Goal: Information Seeking & Learning: Learn about a topic

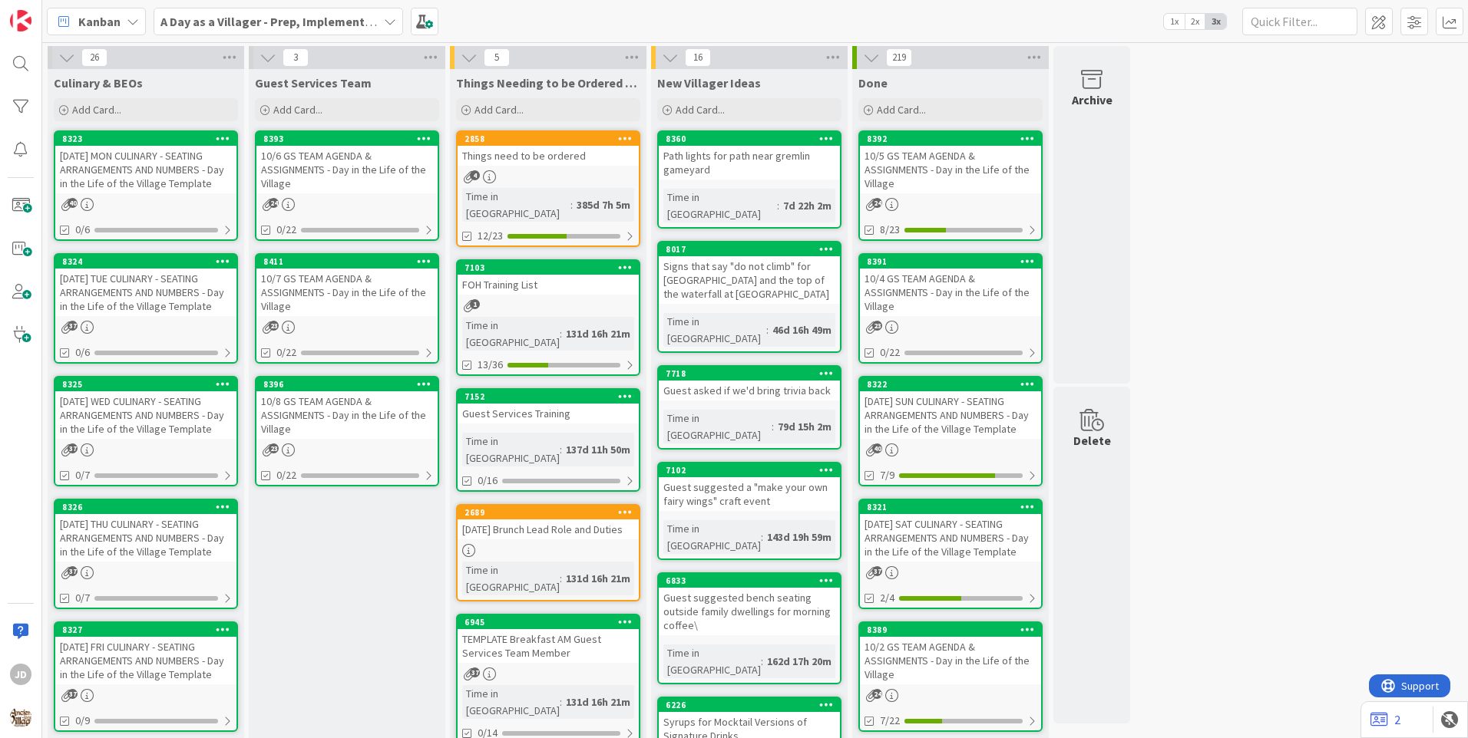
click at [717, 368] on div "7718 Guest asked if we'd bring trivia back Time in [GEOGRAPHIC_DATA] : 79d 15h …" at bounding box center [749, 407] width 184 height 84
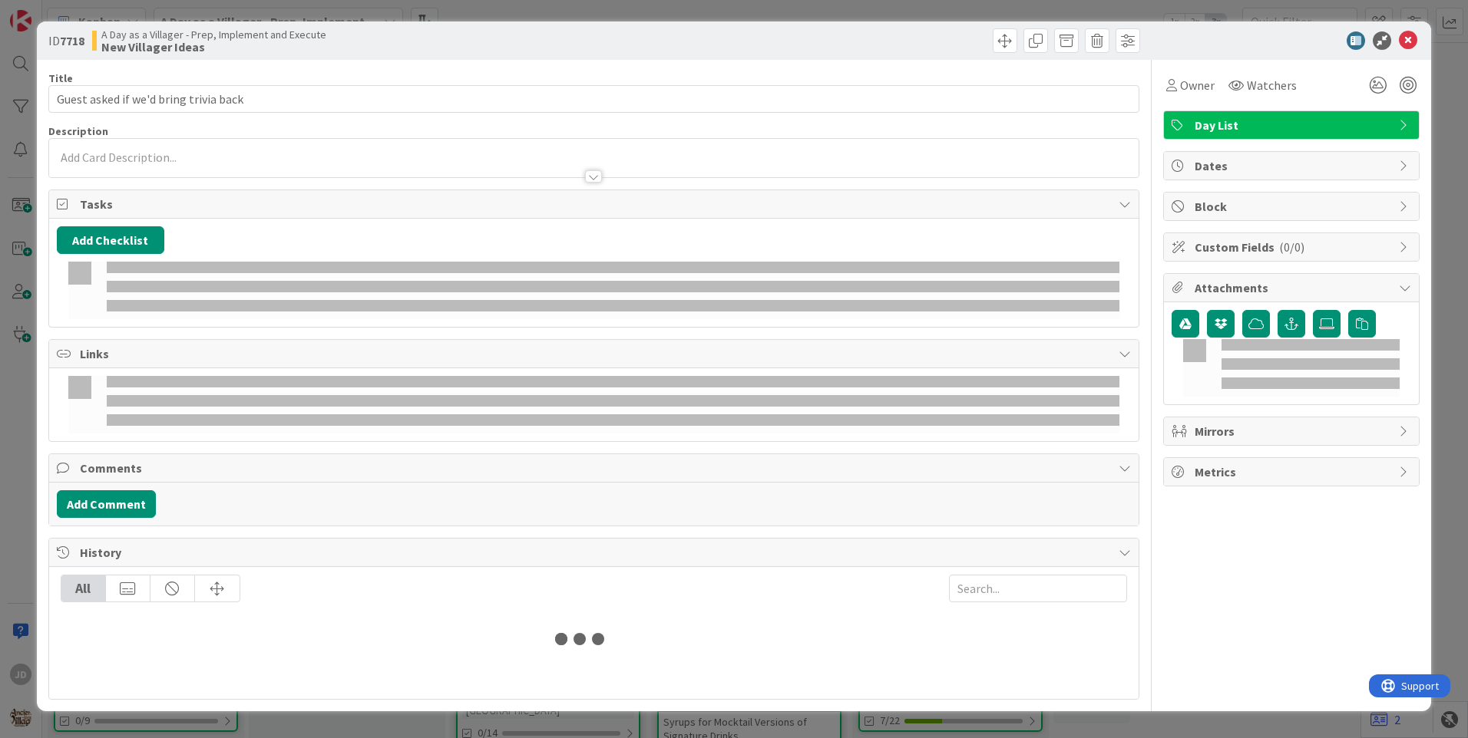
click at [1412, 43] on icon at bounding box center [1407, 40] width 18 height 18
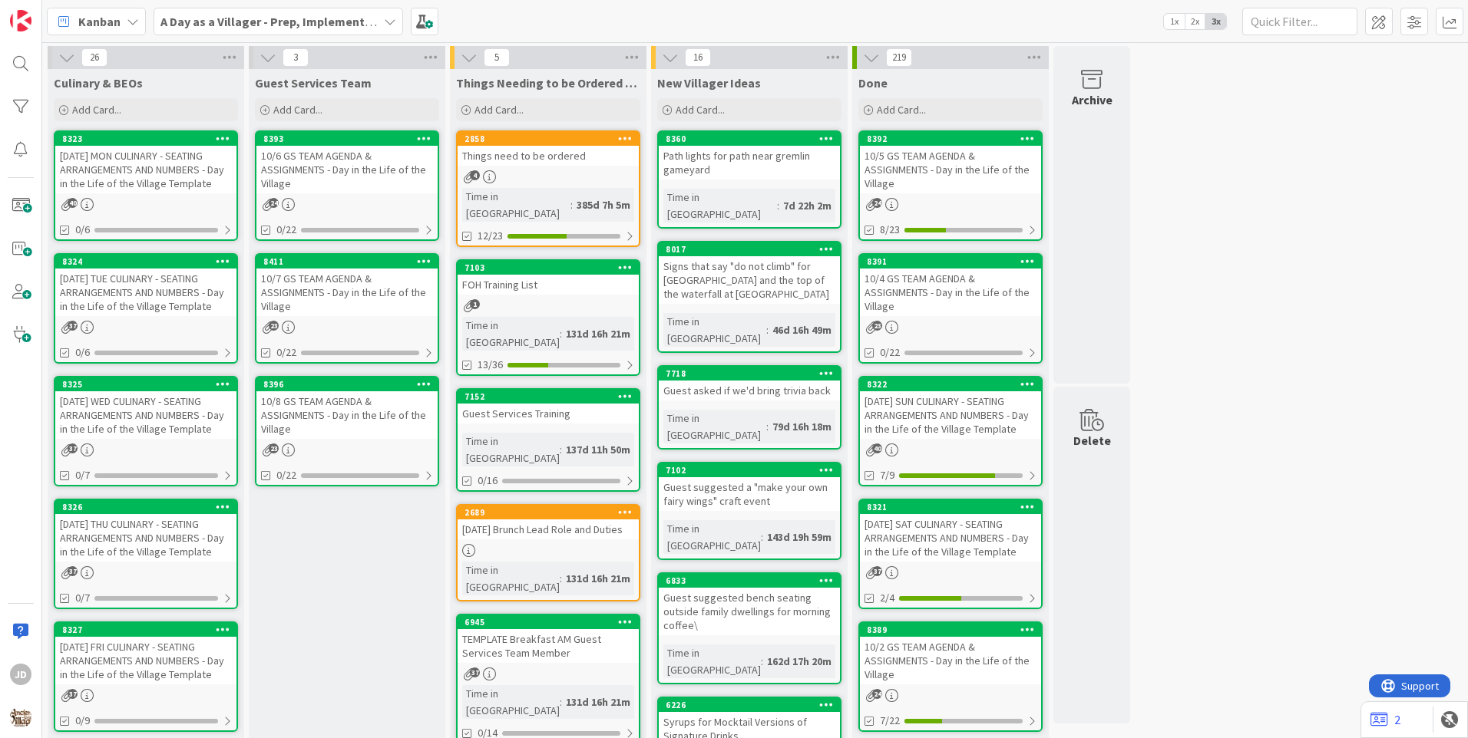
click at [389, 167] on div "10/6 GS TEAM AGENDA & ASSIGNMENTS - Day in the Life of the Village" at bounding box center [346, 170] width 181 height 48
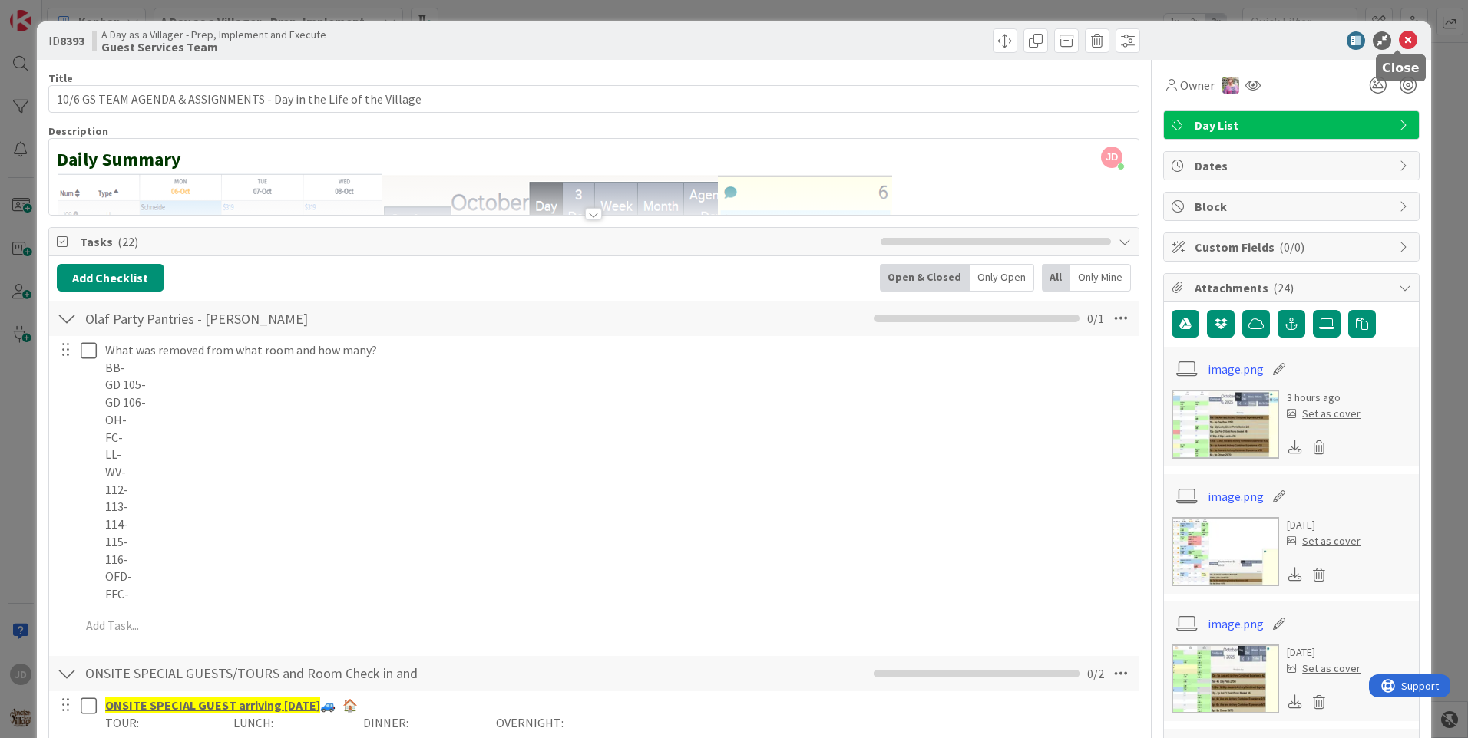
click at [1401, 39] on icon at bounding box center [1407, 40] width 18 height 18
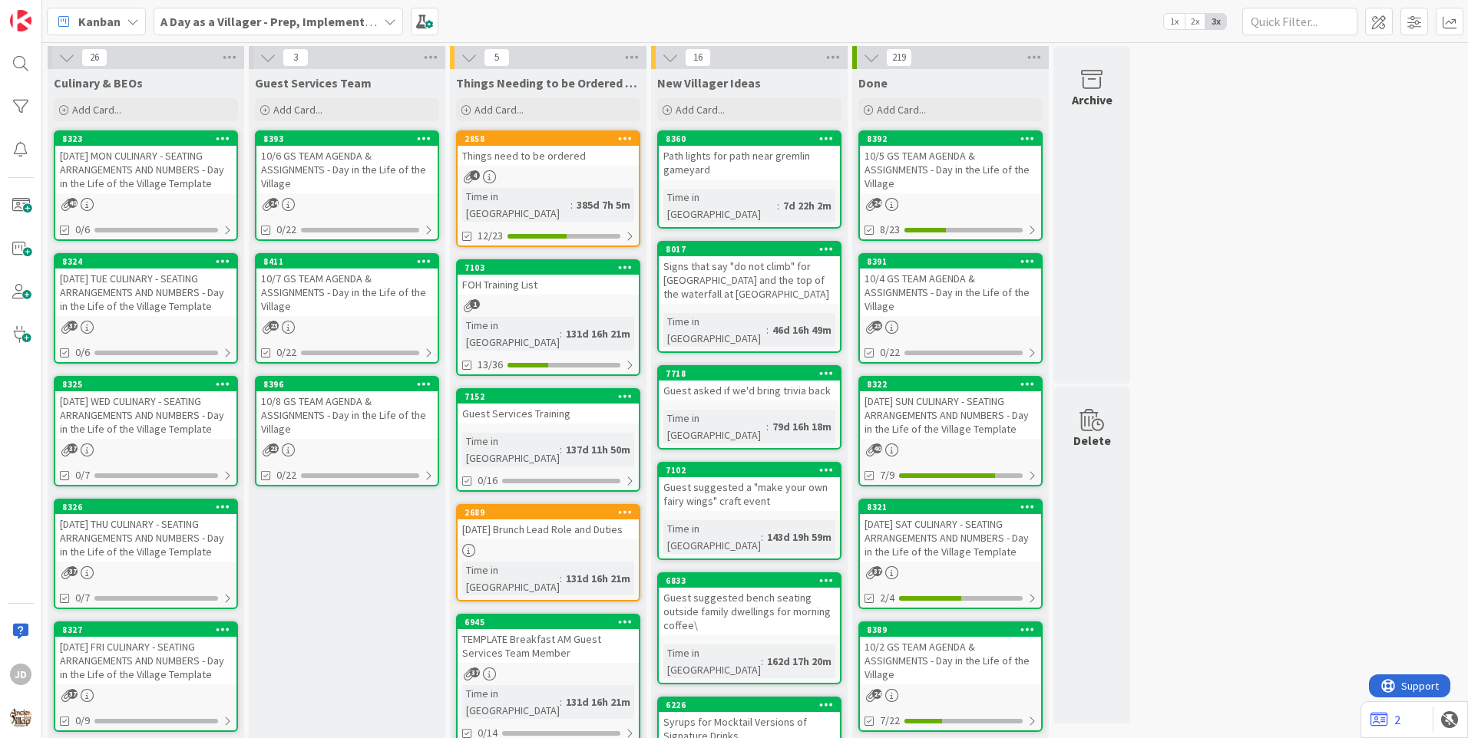
click at [413, 421] on div "10/8 GS TEAM AGENDA & ASSIGNMENTS - Day in the Life of the Village" at bounding box center [346, 415] width 181 height 48
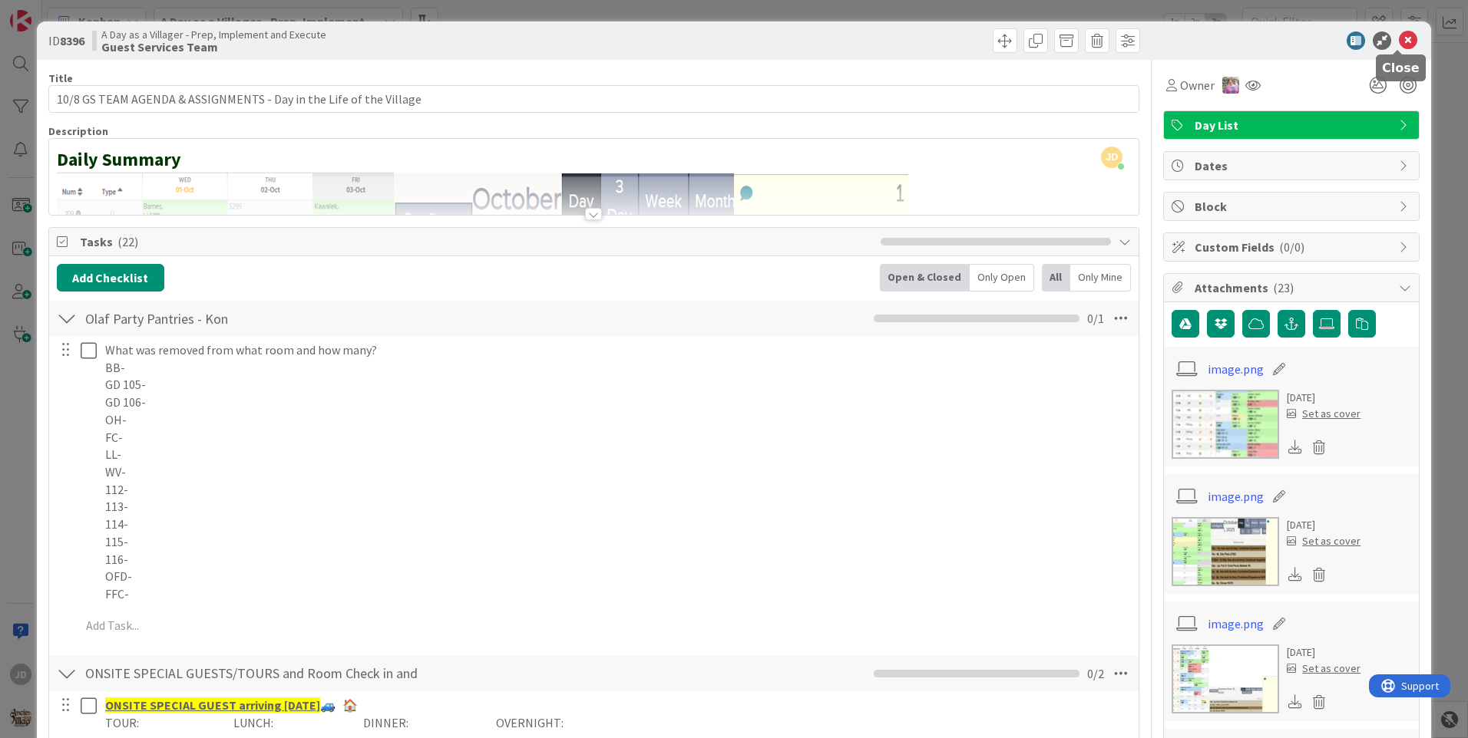
click at [1398, 41] on icon at bounding box center [1407, 40] width 18 height 18
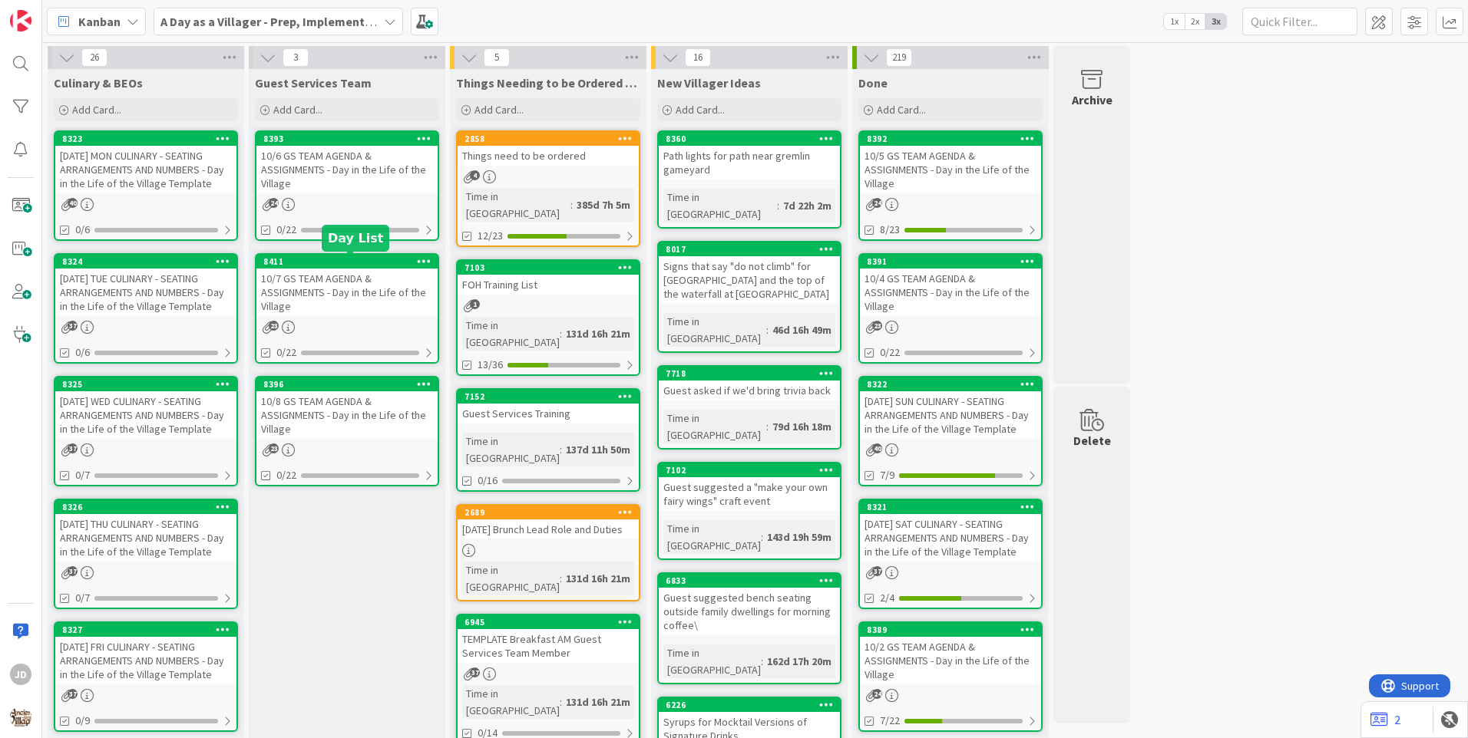
click at [391, 270] on div "10/7 GS TEAM AGENDA & ASSIGNMENTS - Day in the Life of the Village" at bounding box center [346, 293] width 181 height 48
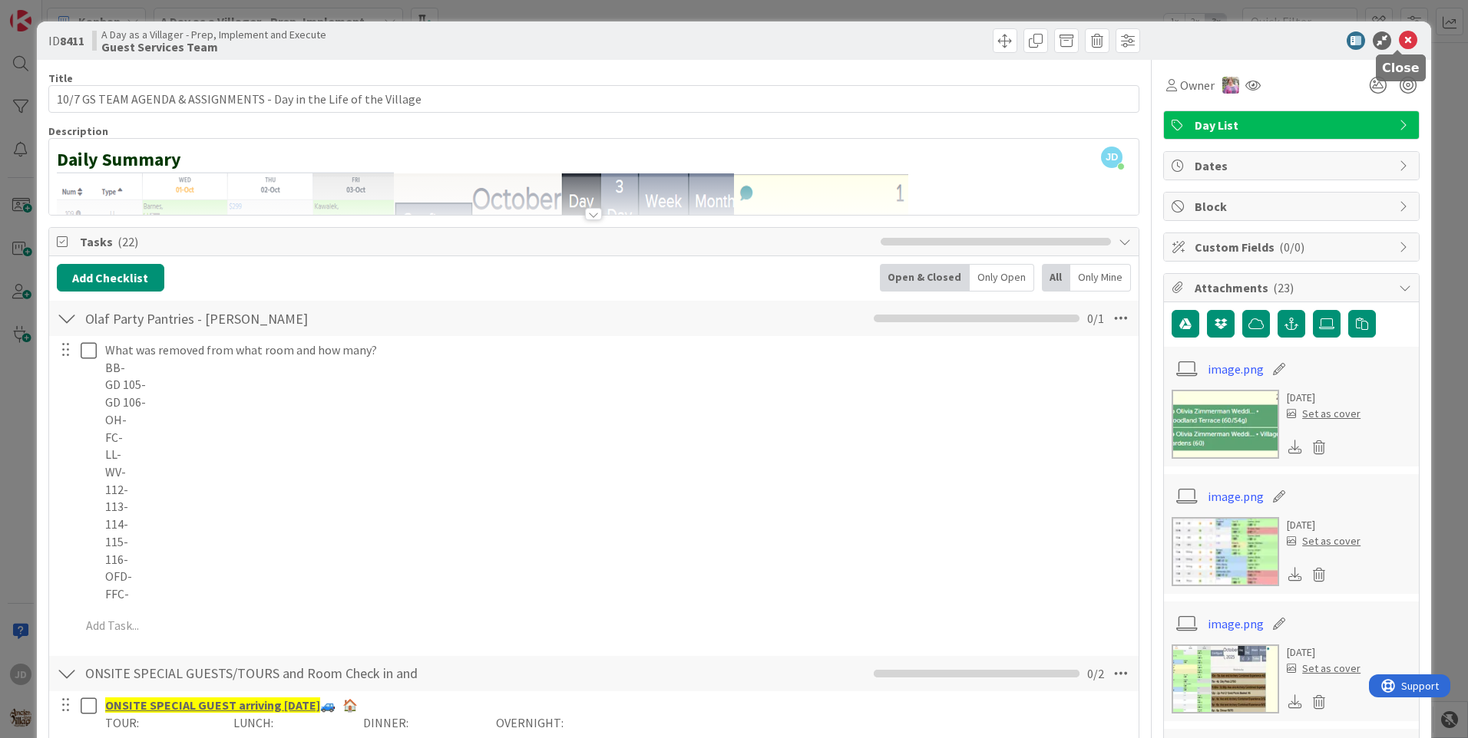
click at [1398, 41] on icon at bounding box center [1407, 40] width 18 height 18
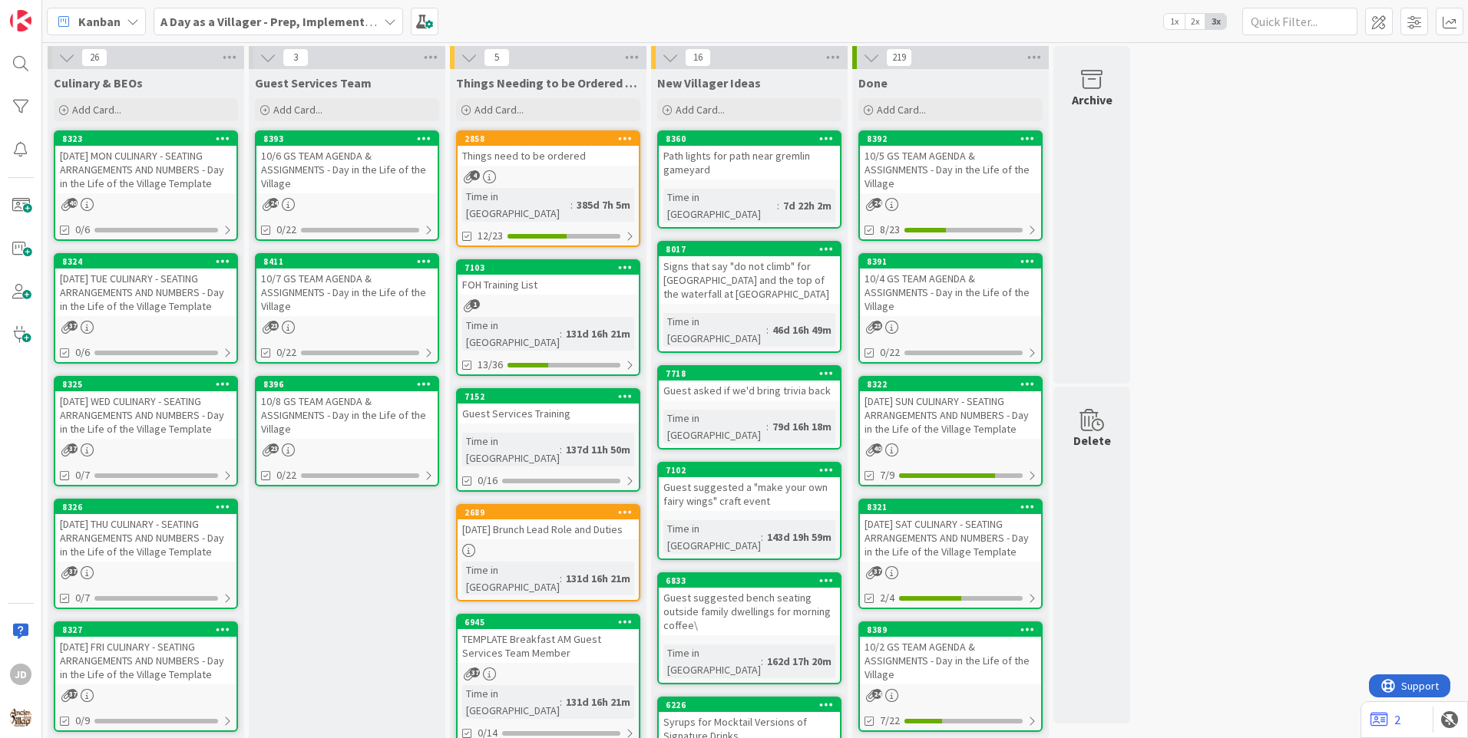
click at [171, 173] on div "[DATE] MON CULINARY - SEATING ARRANGEMENTS AND NUMBERS - Day in the Life of the…" at bounding box center [145, 170] width 181 height 48
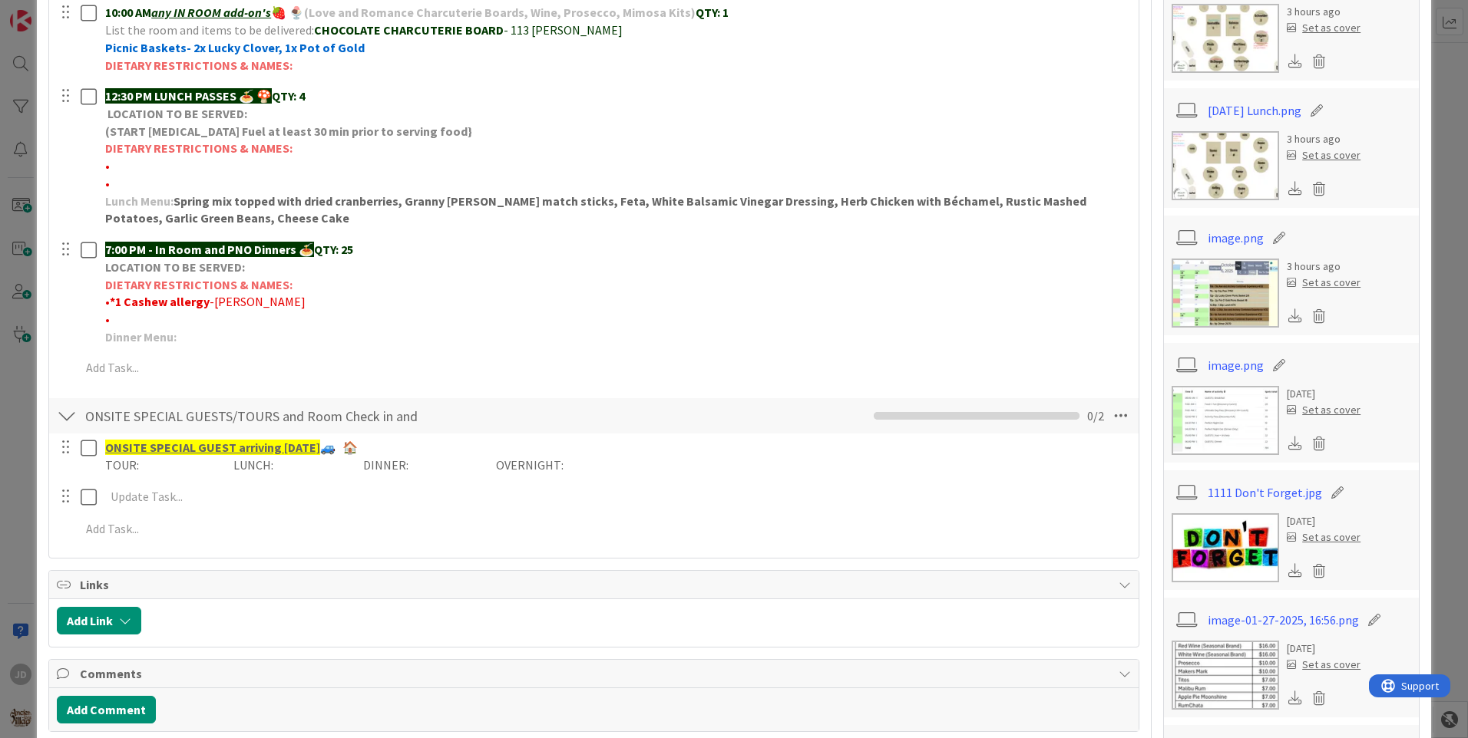
scroll to position [160, 0]
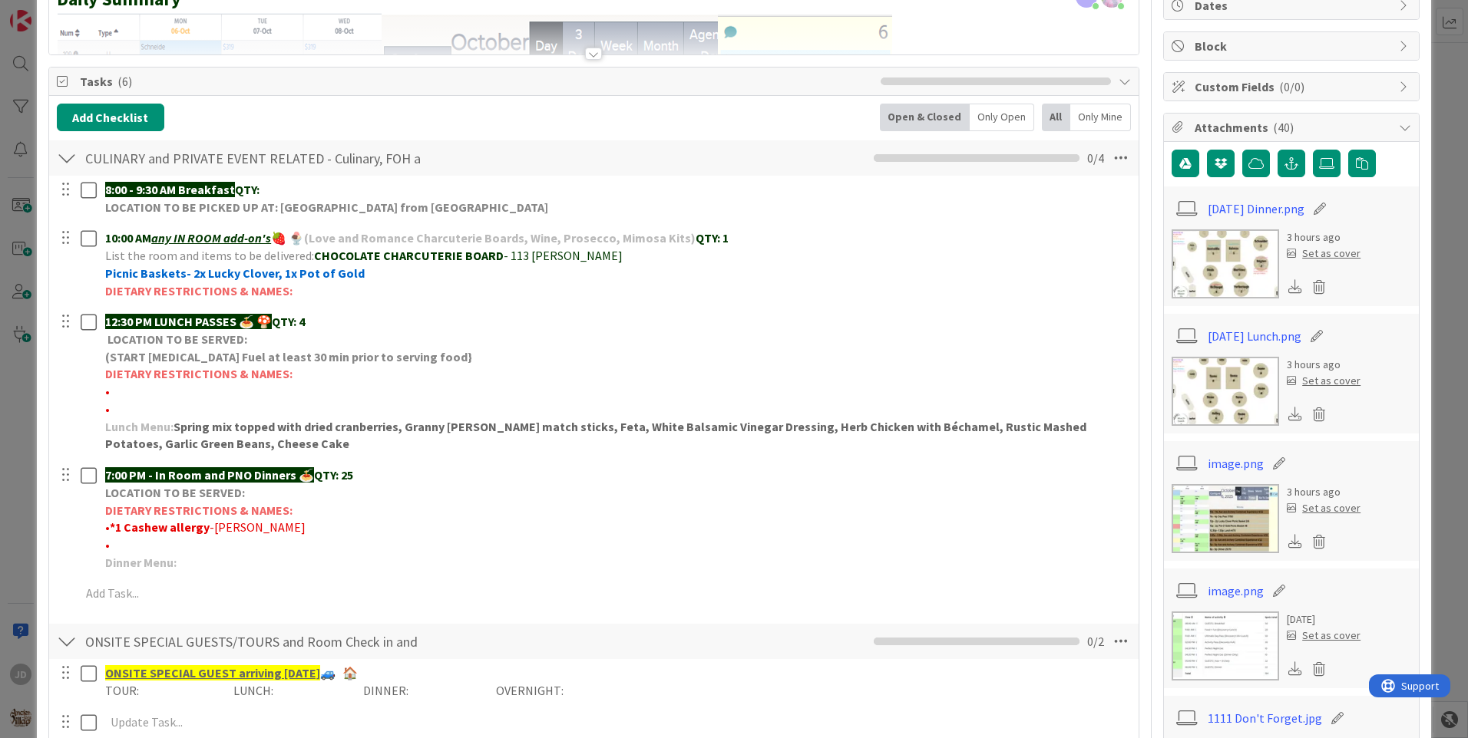
click at [1247, 345] on div "[DATE] Lunch.png" at bounding box center [1290, 336] width 239 height 29
click at [1244, 334] on link "[DATE] Lunch.png" at bounding box center [1254, 336] width 94 height 18
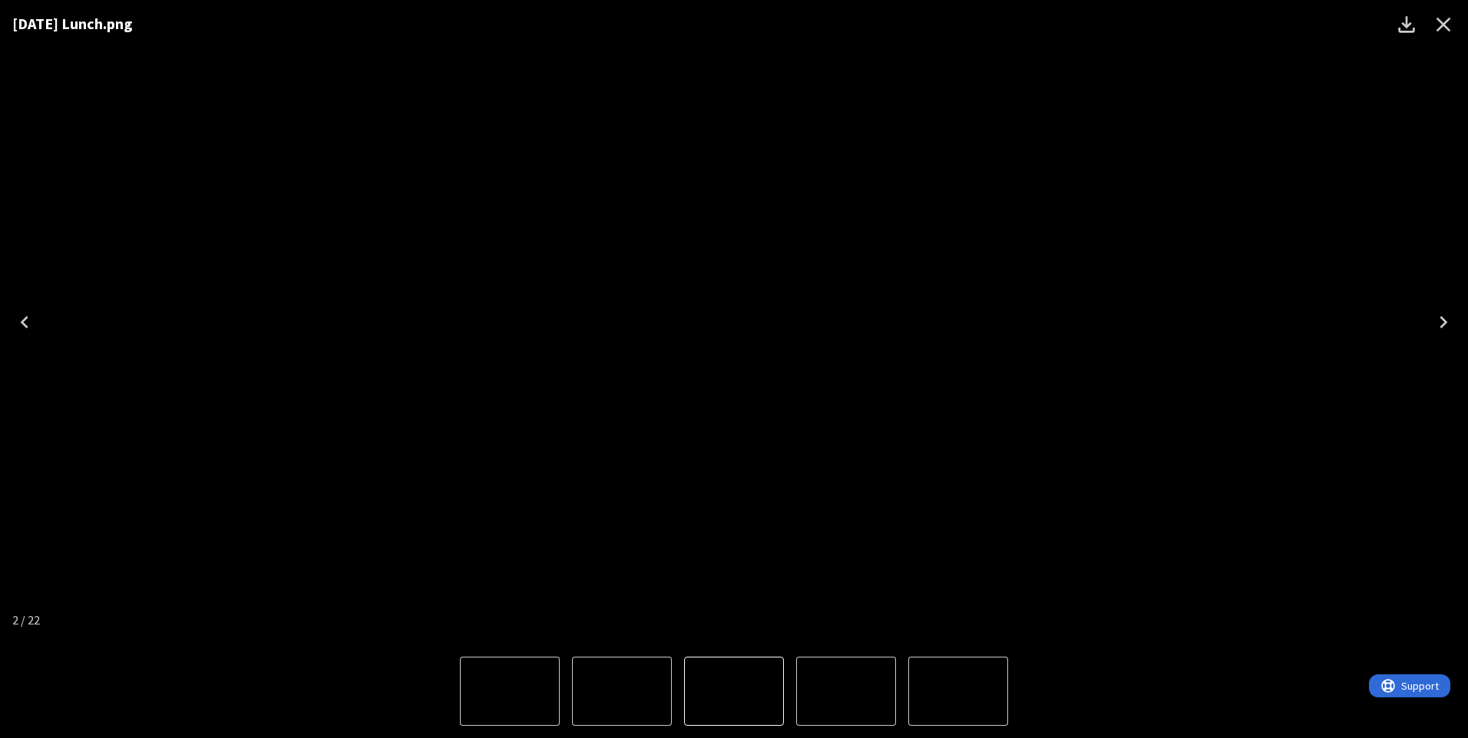
click at [734, 692] on img "2 of 22" at bounding box center [734, 692] width 0 height 0
click at [622, 692] on img "1 of 22" at bounding box center [622, 692] width 0 height 0
click at [734, 692] on img "1 of 22" at bounding box center [734, 692] width 0 height 0
click at [846, 692] on img "2 of 22" at bounding box center [846, 692] width 0 height 0
click at [1452, 25] on icon "Close" at bounding box center [1443, 24] width 25 height 25
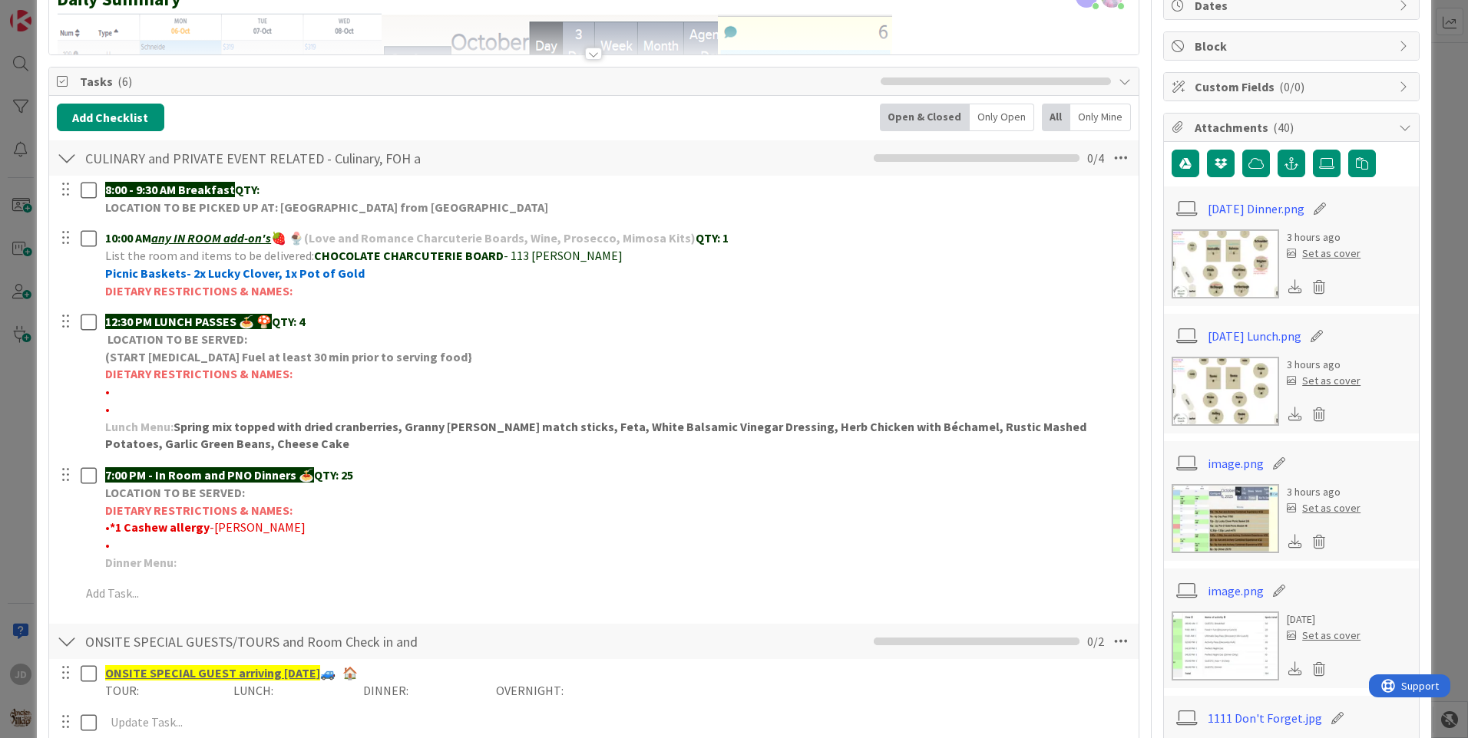
scroll to position [0, 0]
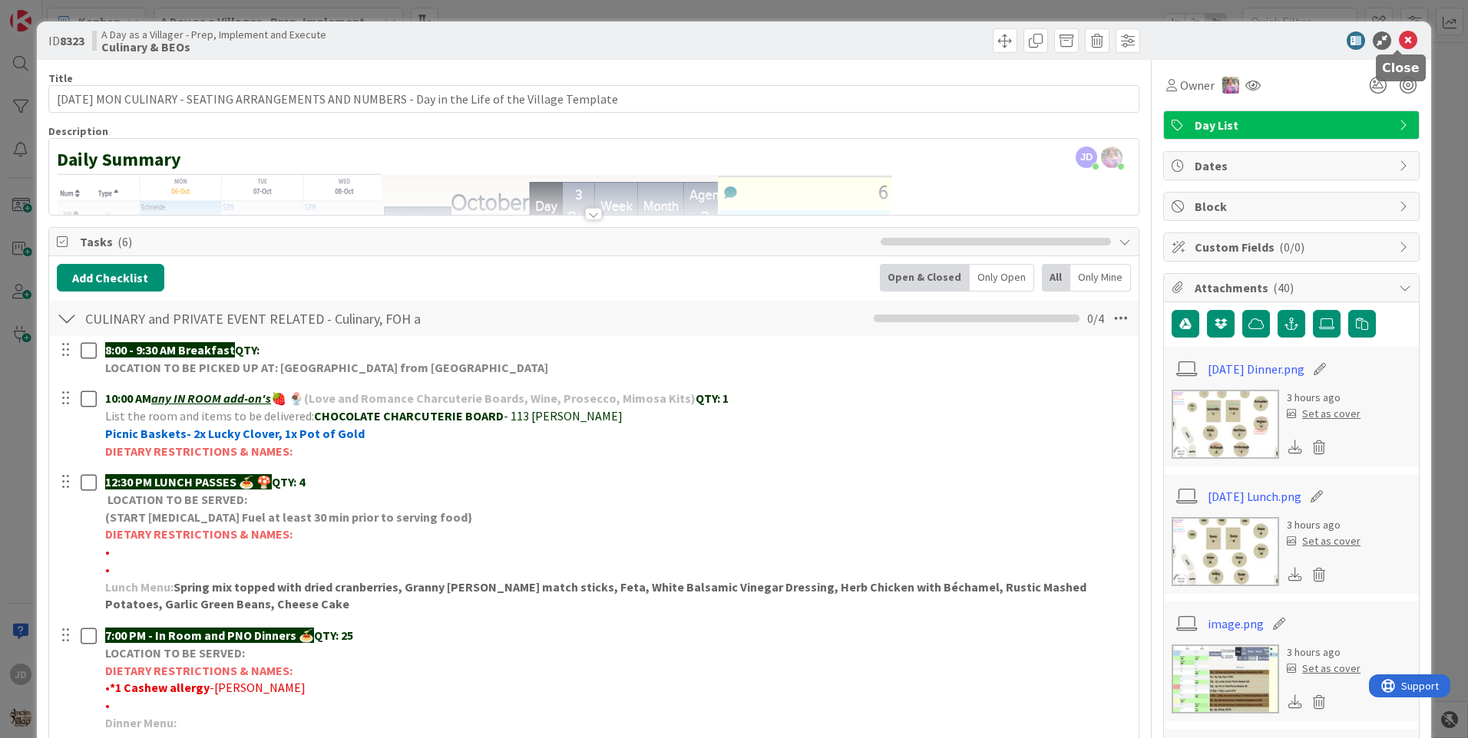
click at [1398, 41] on icon at bounding box center [1407, 40] width 18 height 18
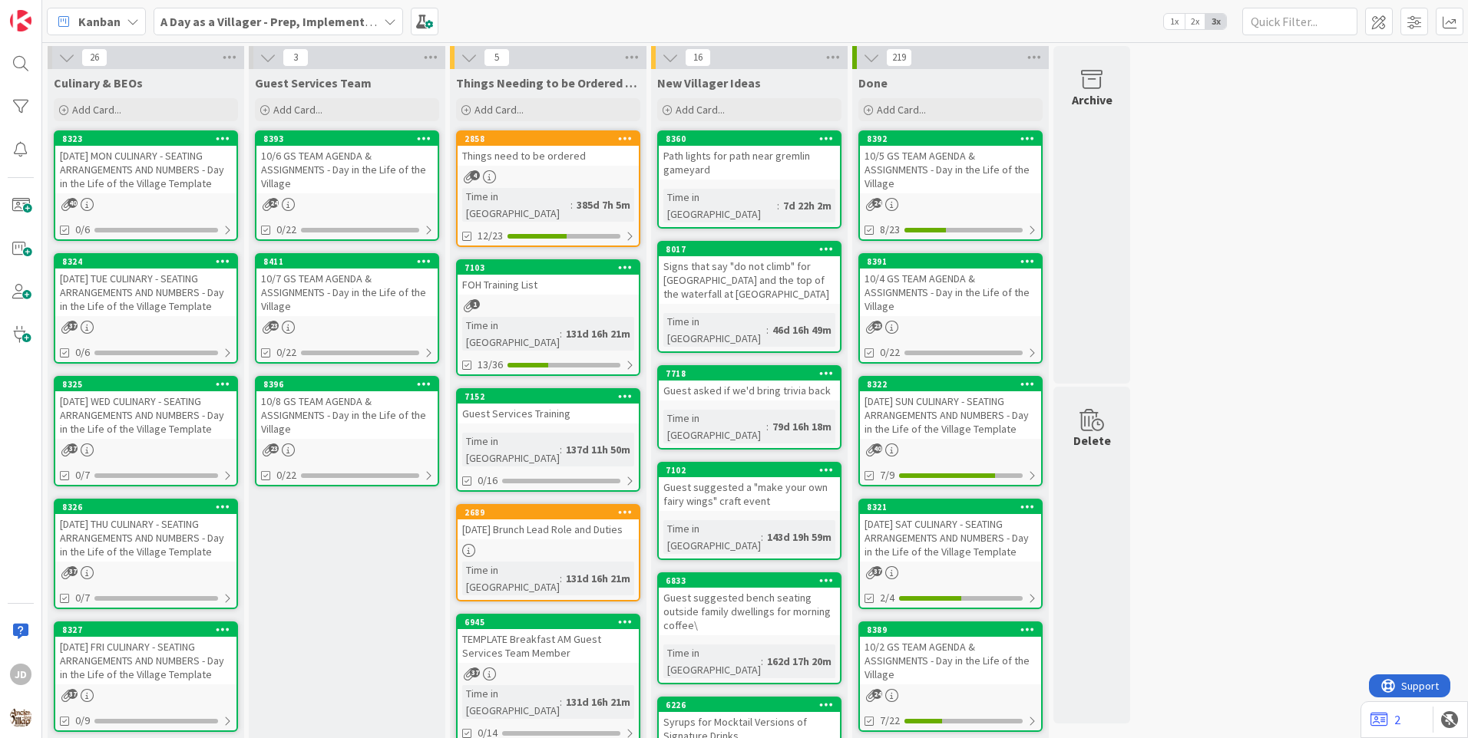
click at [347, 177] on div "10/6 GS TEAM AGENDA & ASSIGNMENTS - Day in the Life of the Village" at bounding box center [346, 170] width 181 height 48
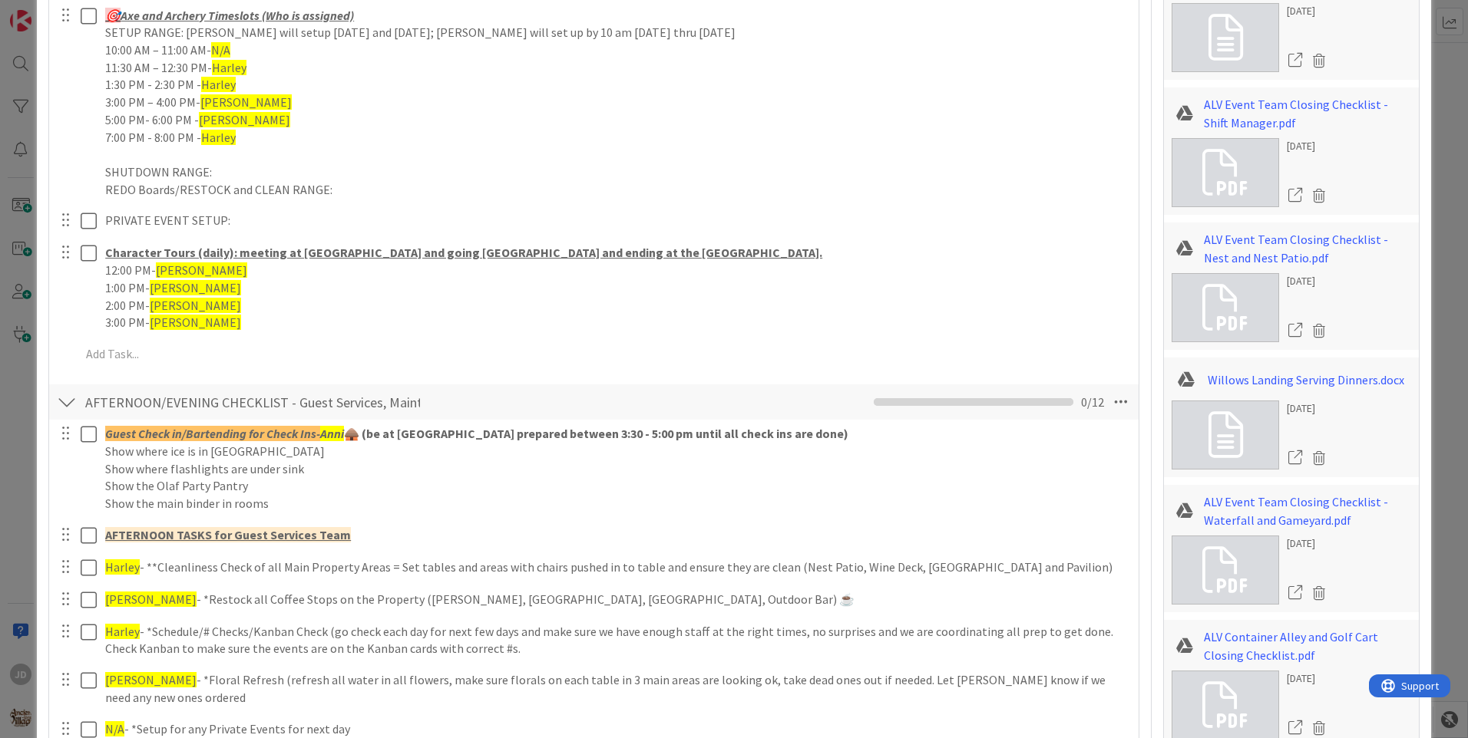
scroll to position [1612, 0]
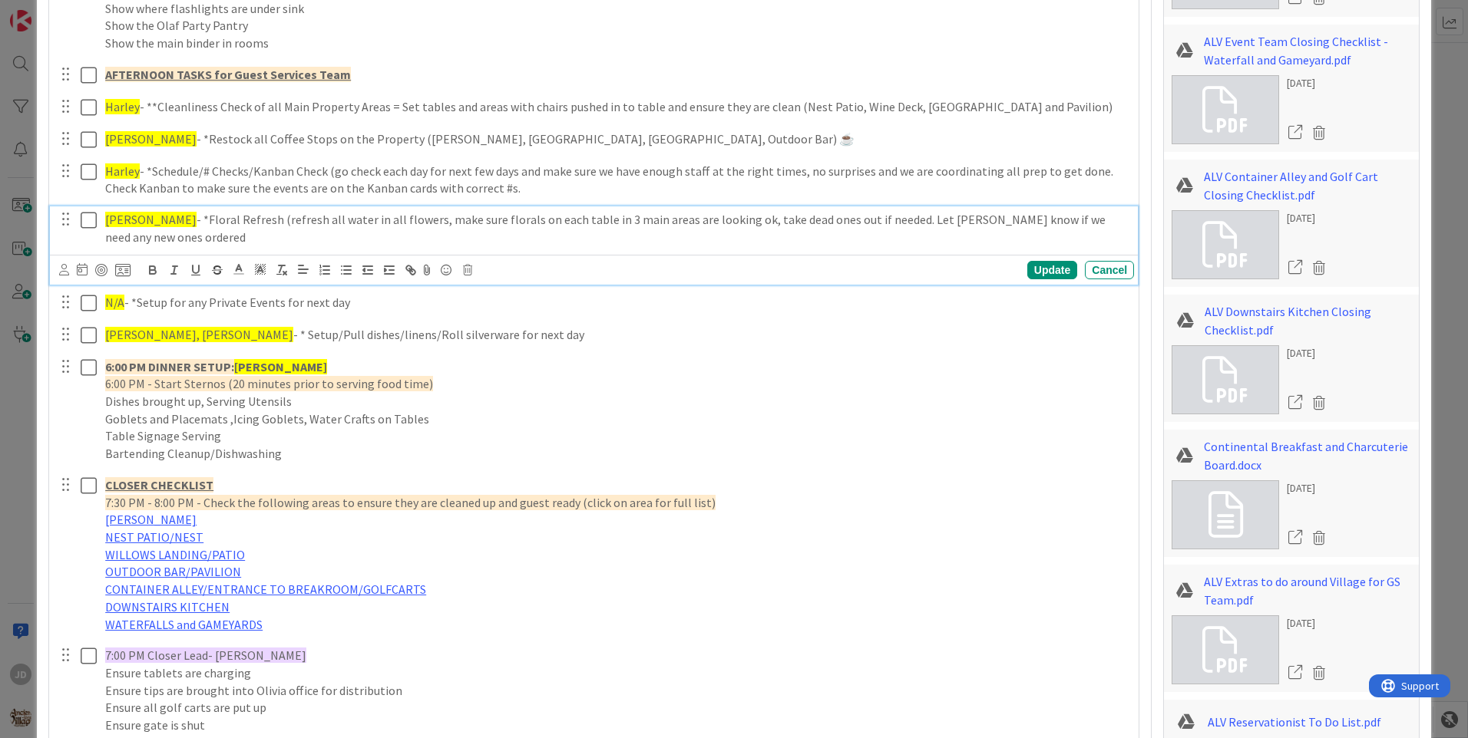
click at [87, 213] on icon at bounding box center [89, 220] width 16 height 18
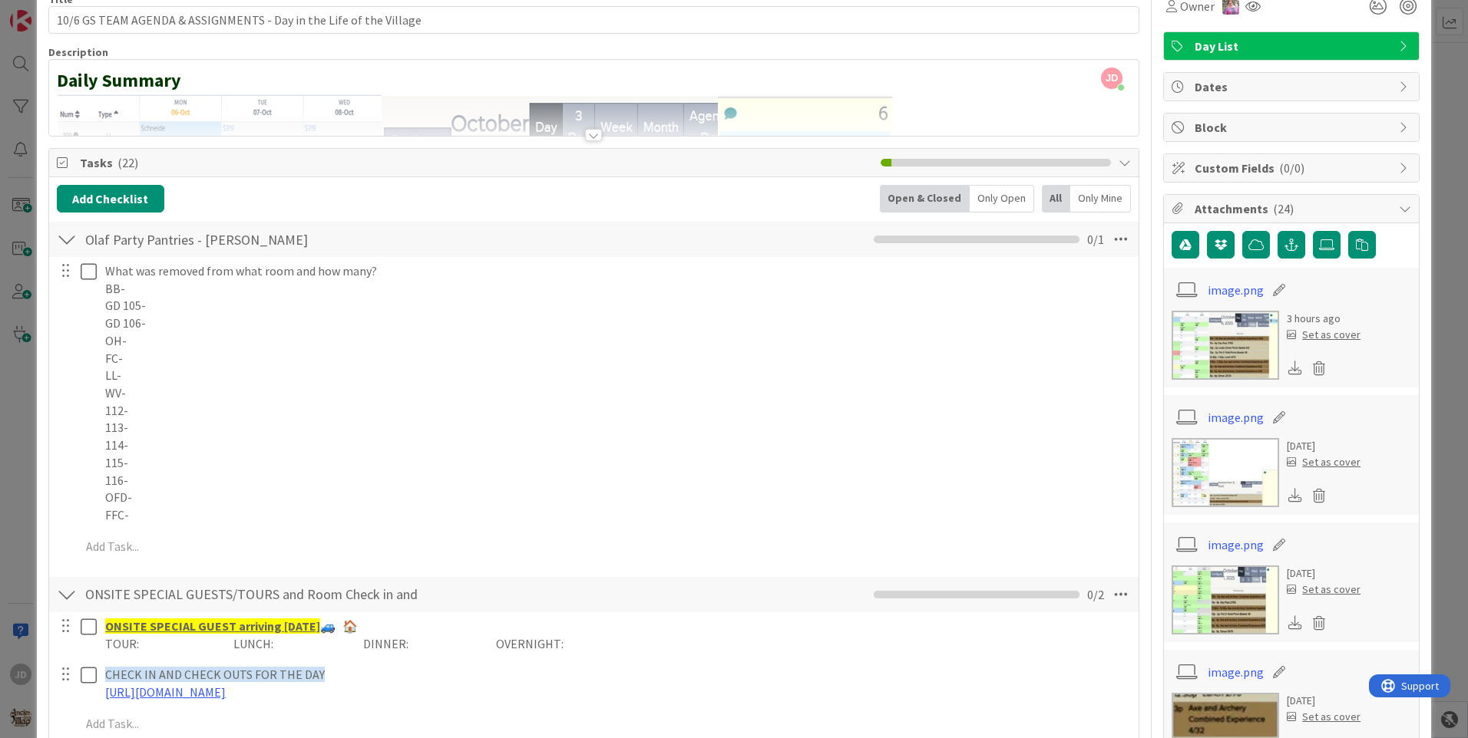
scroll to position [0, 0]
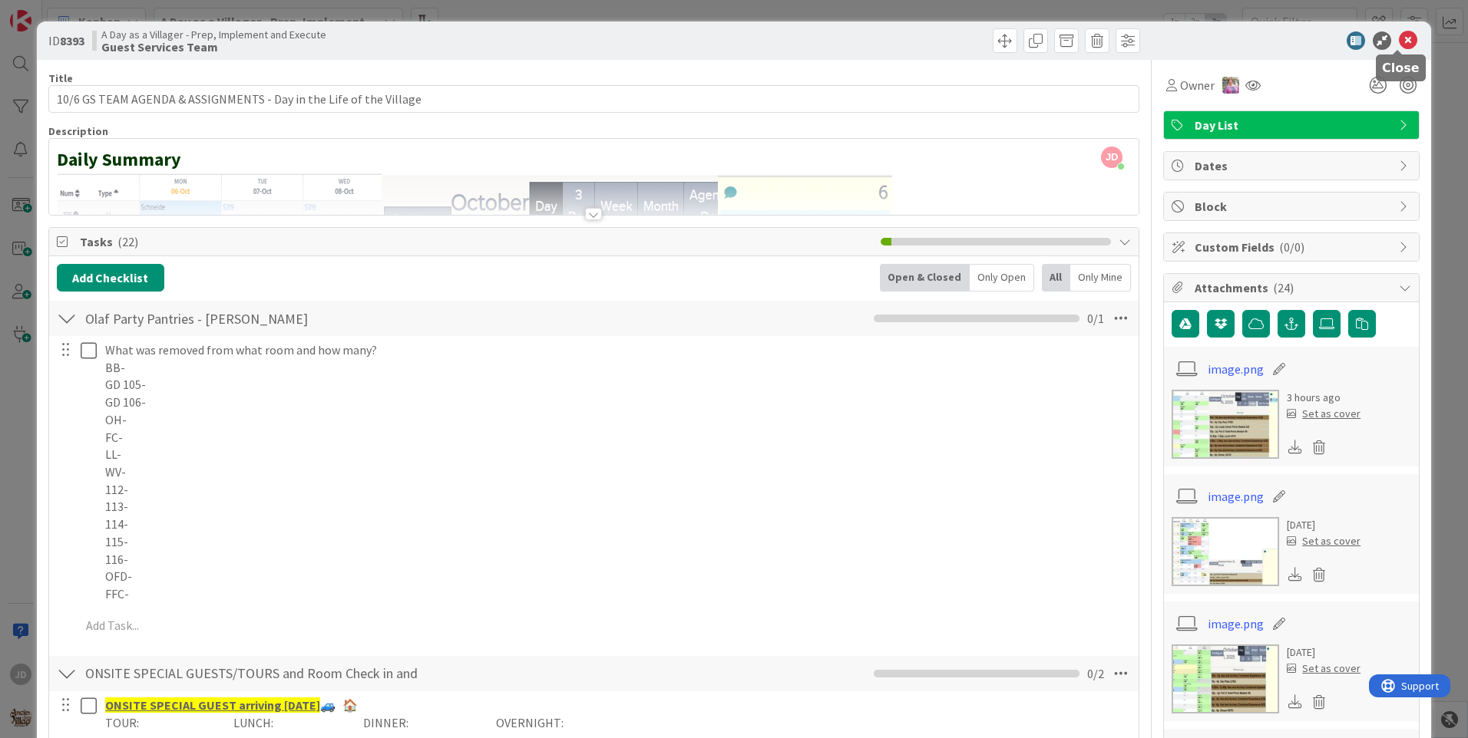
click at [1402, 41] on icon at bounding box center [1407, 40] width 18 height 18
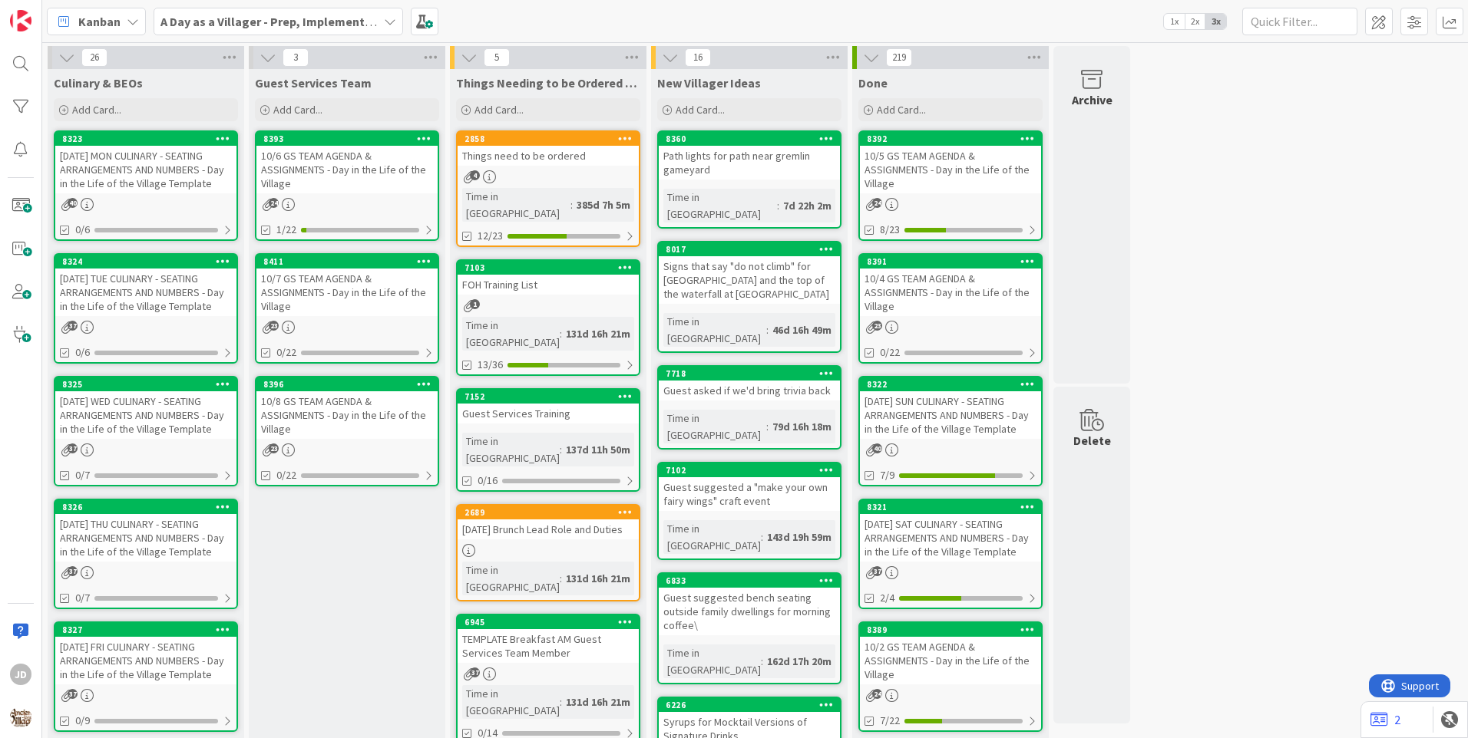
click at [134, 163] on div "[DATE] MON CULINARY - SEATING ARRANGEMENTS AND NUMBERS - Day in the Life of the…" at bounding box center [145, 170] width 181 height 48
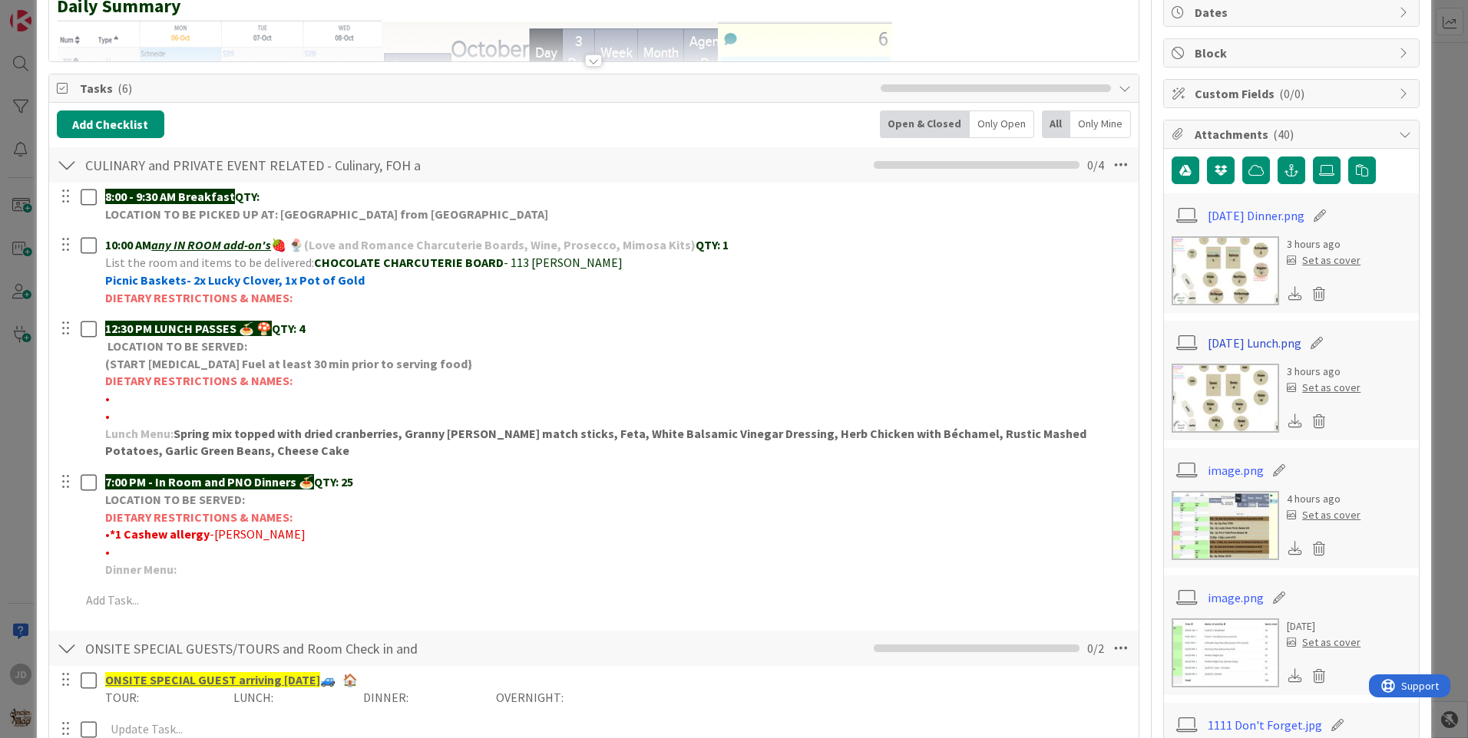
click at [1210, 345] on link "[DATE] Lunch.png" at bounding box center [1254, 343] width 94 height 18
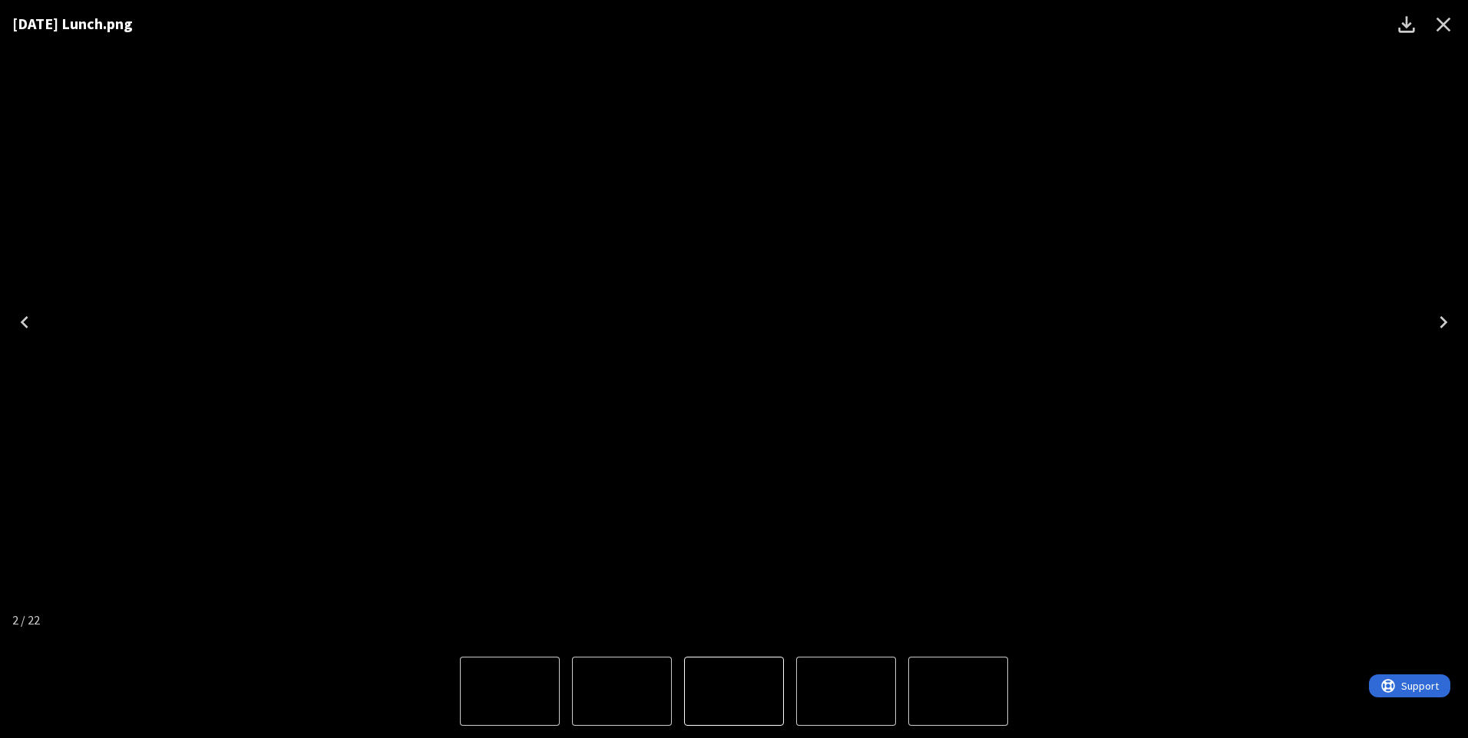
click at [734, 692] on img "2 of 22" at bounding box center [734, 692] width 0 height 0
click at [667, 690] on button "1 of 22" at bounding box center [622, 691] width 100 height 69
click at [1443, 18] on icon "Close" at bounding box center [1443, 24] width 25 height 25
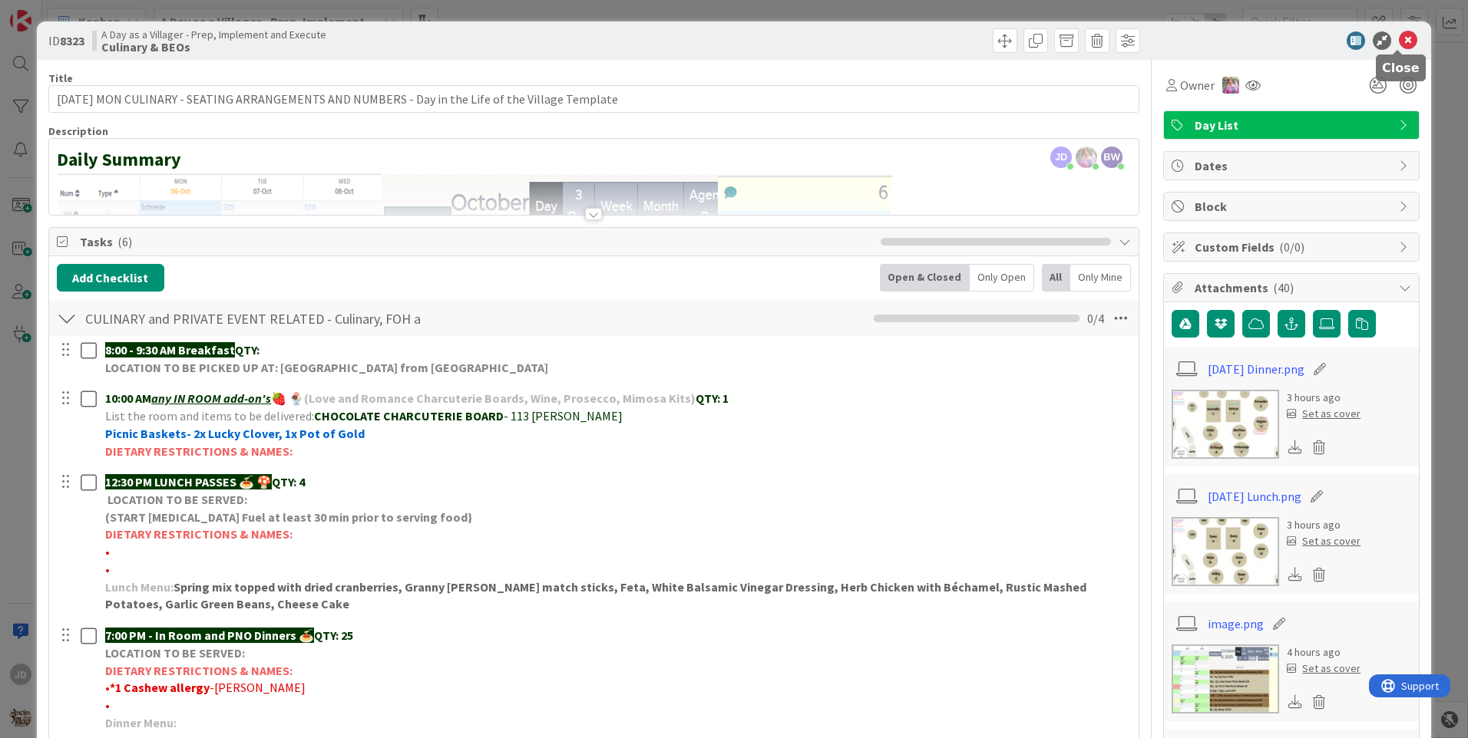
click at [1405, 41] on icon at bounding box center [1407, 40] width 18 height 18
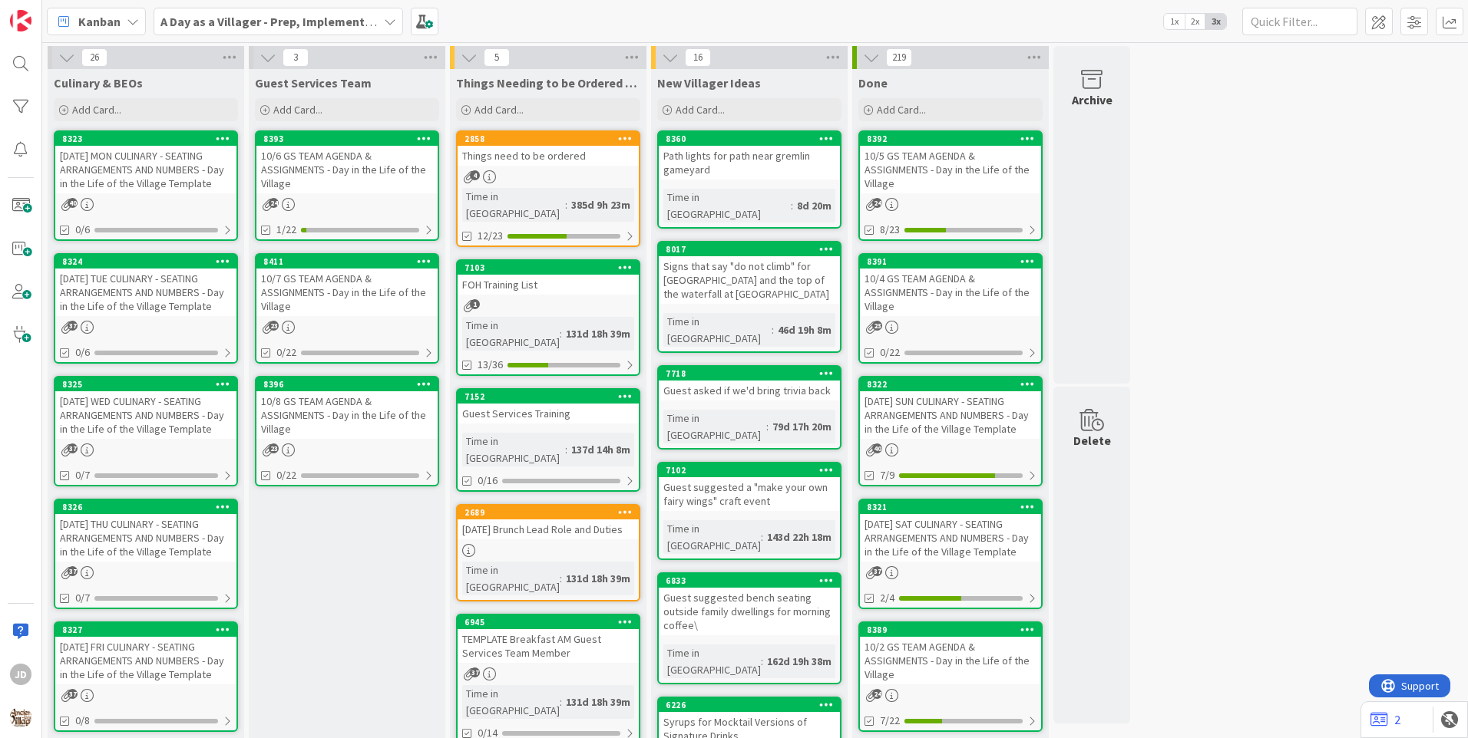
click at [357, 173] on div "10/6 GS TEAM AGENDA & ASSIGNMENTS - Day in the Life of the Village" at bounding box center [346, 170] width 181 height 48
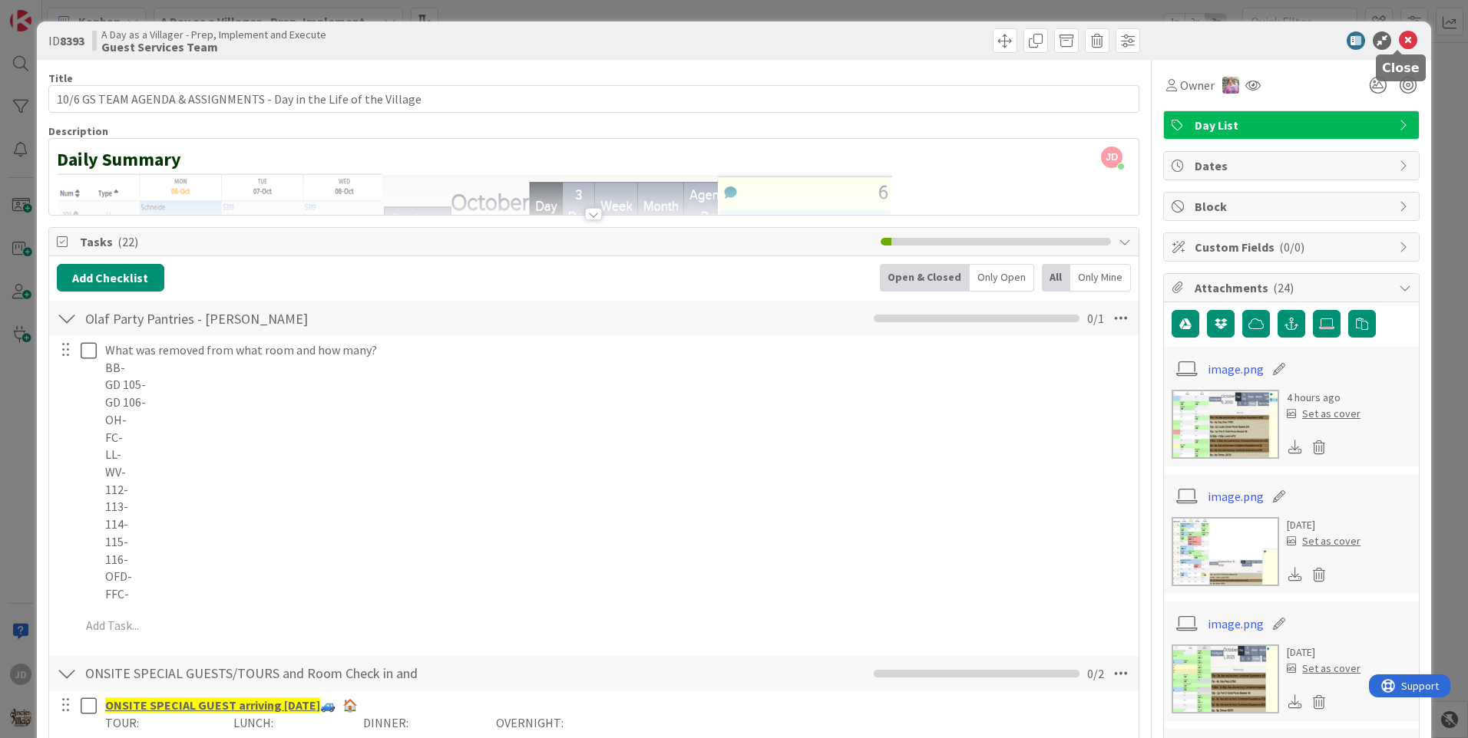
click at [1400, 35] on icon at bounding box center [1407, 40] width 18 height 18
